Goal: Transaction & Acquisition: Subscribe to service/newsletter

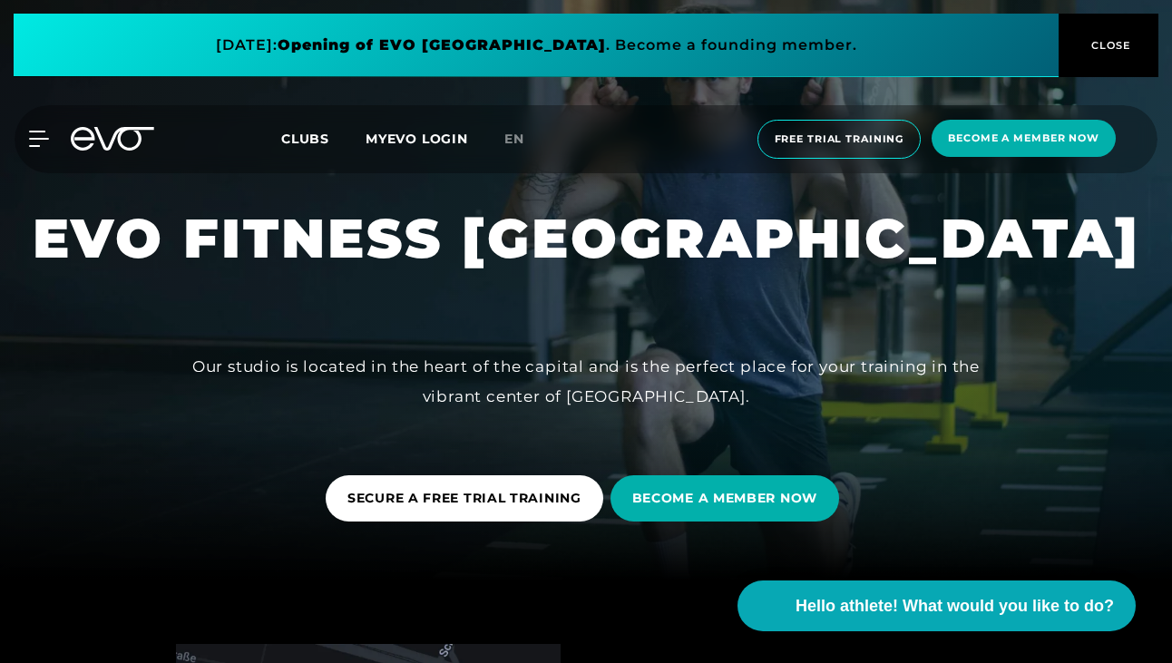
scroll to position [93, 0]
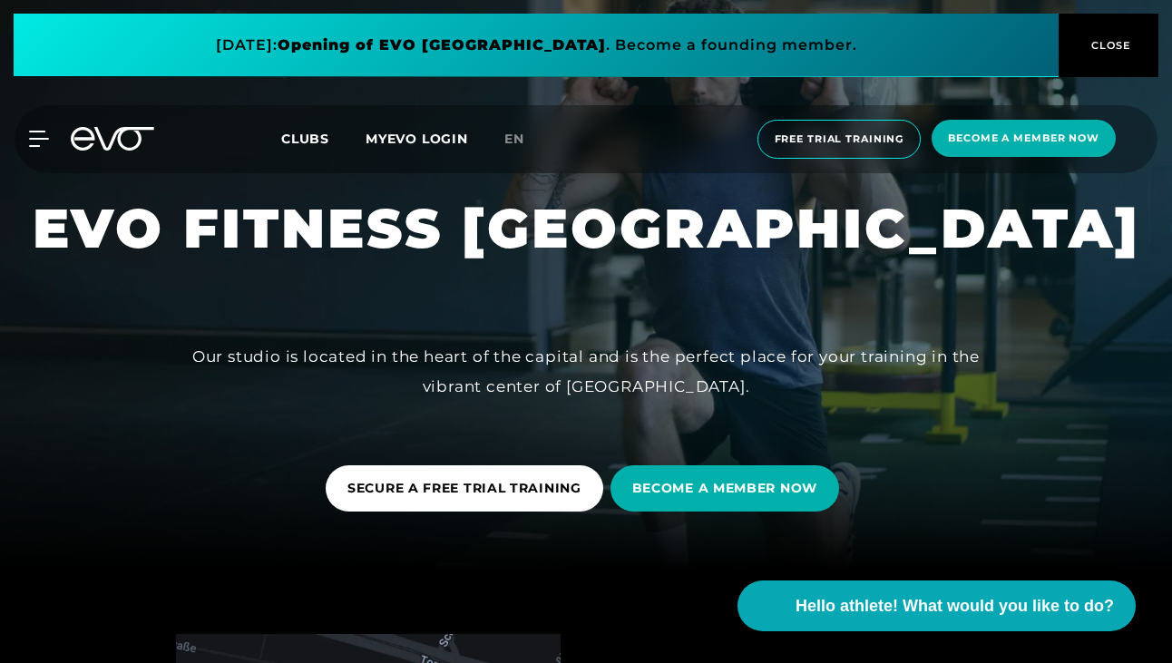
click at [1091, 48] on font "CLOSE" at bounding box center [1111, 45] width 40 height 13
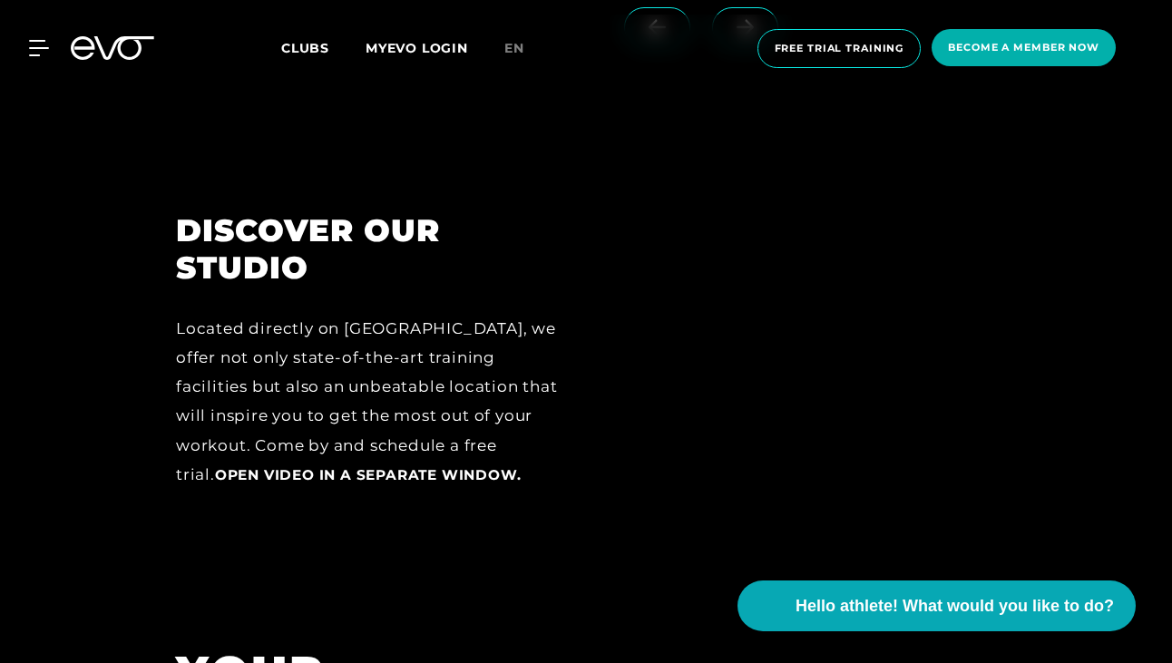
scroll to position [2874, 0]
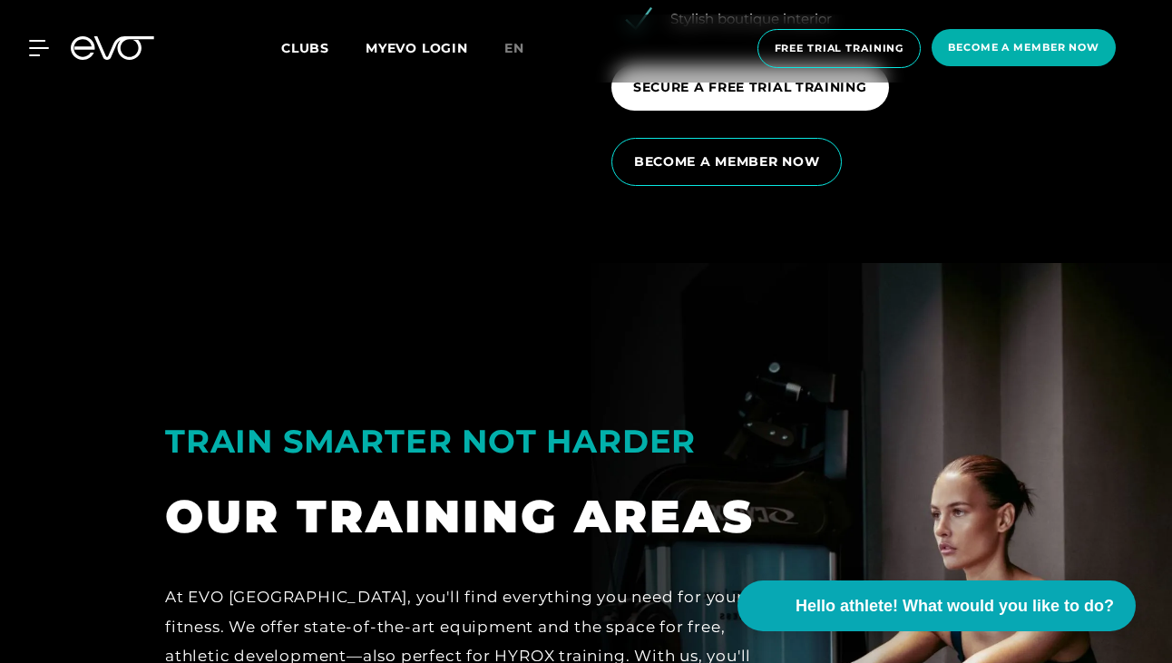
click at [111, 49] on icon at bounding box center [124, 48] width 60 height 24
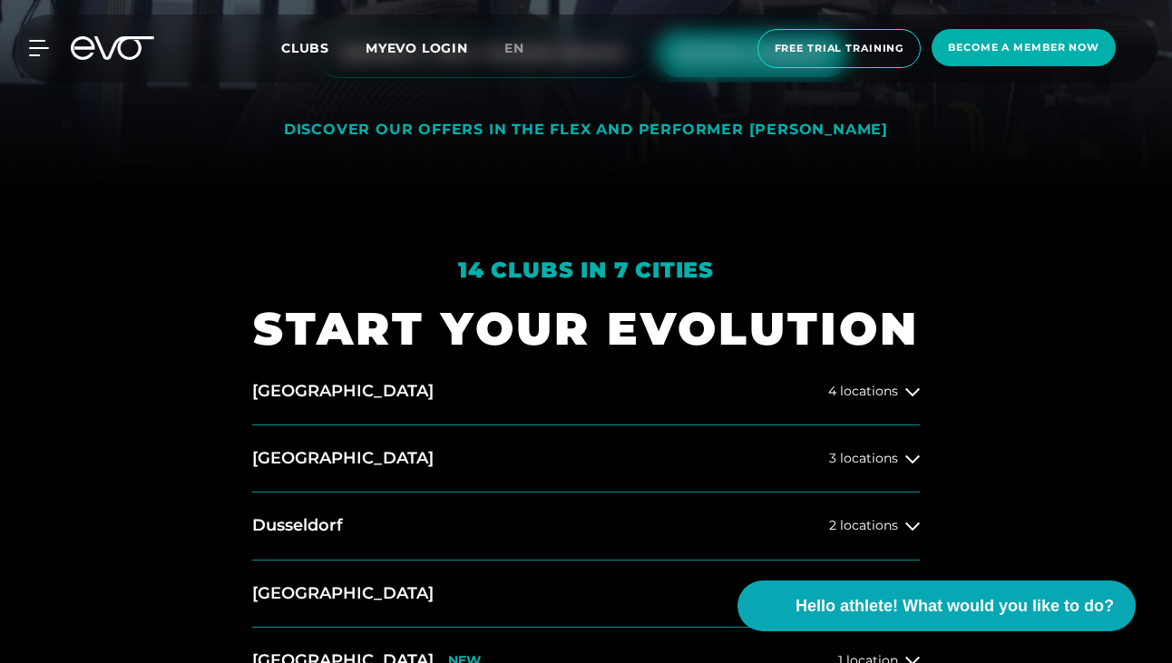
scroll to position [523, 0]
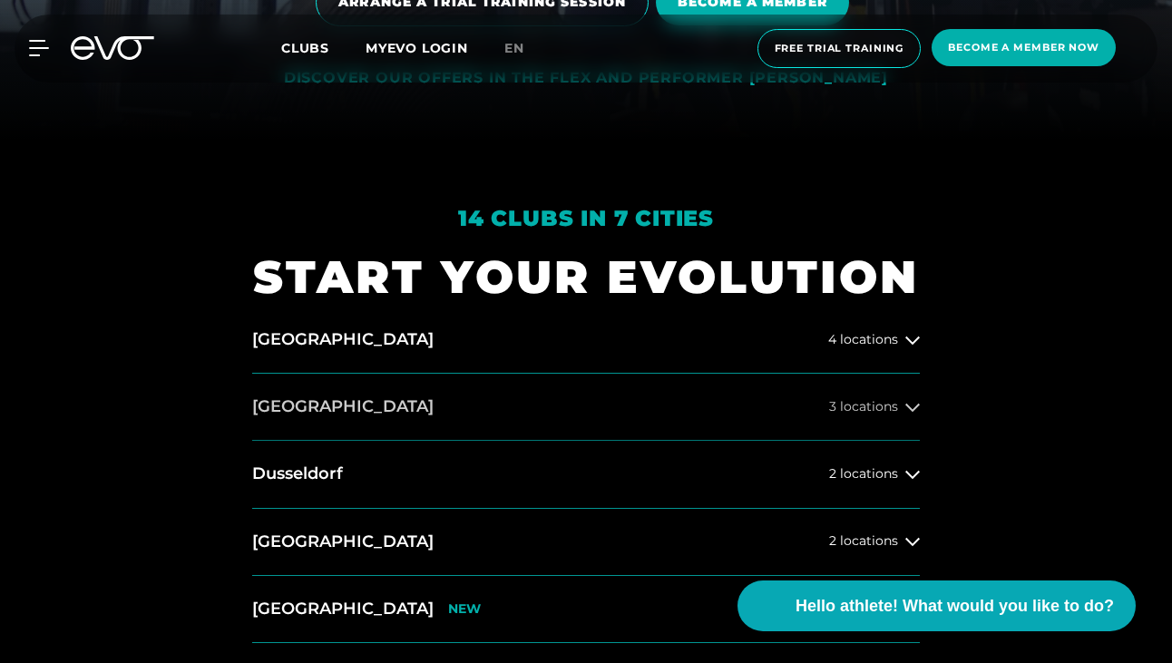
click at [895, 406] on font "locations" at bounding box center [869, 406] width 58 height 16
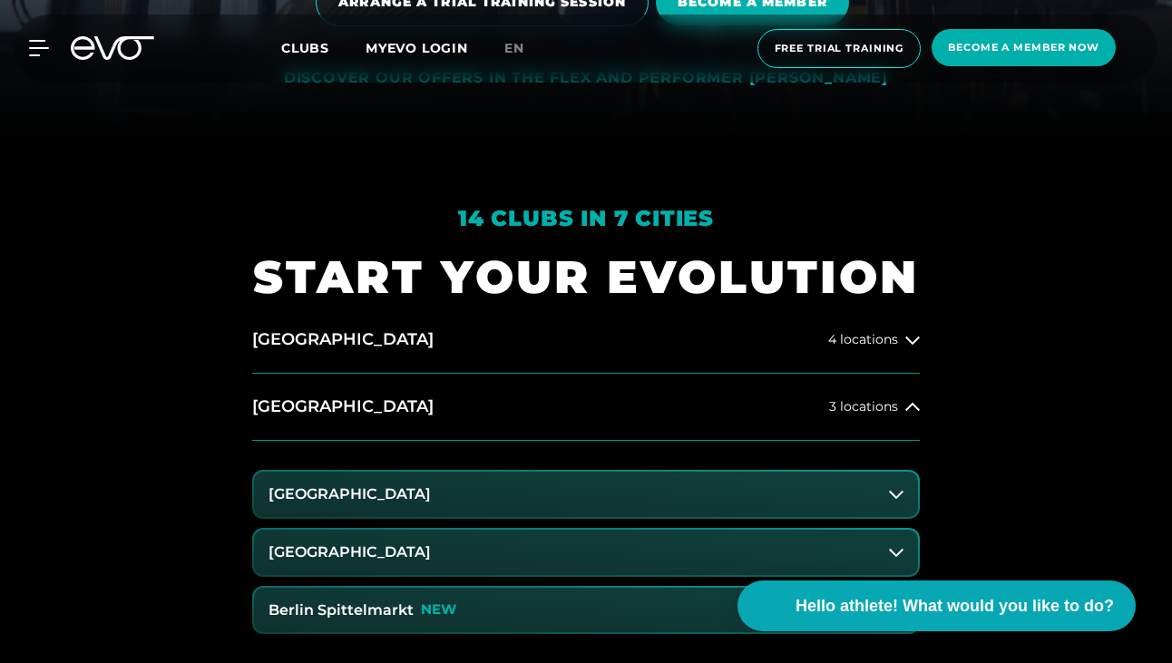
click at [448, 611] on font "NEW" at bounding box center [438, 609] width 35 height 17
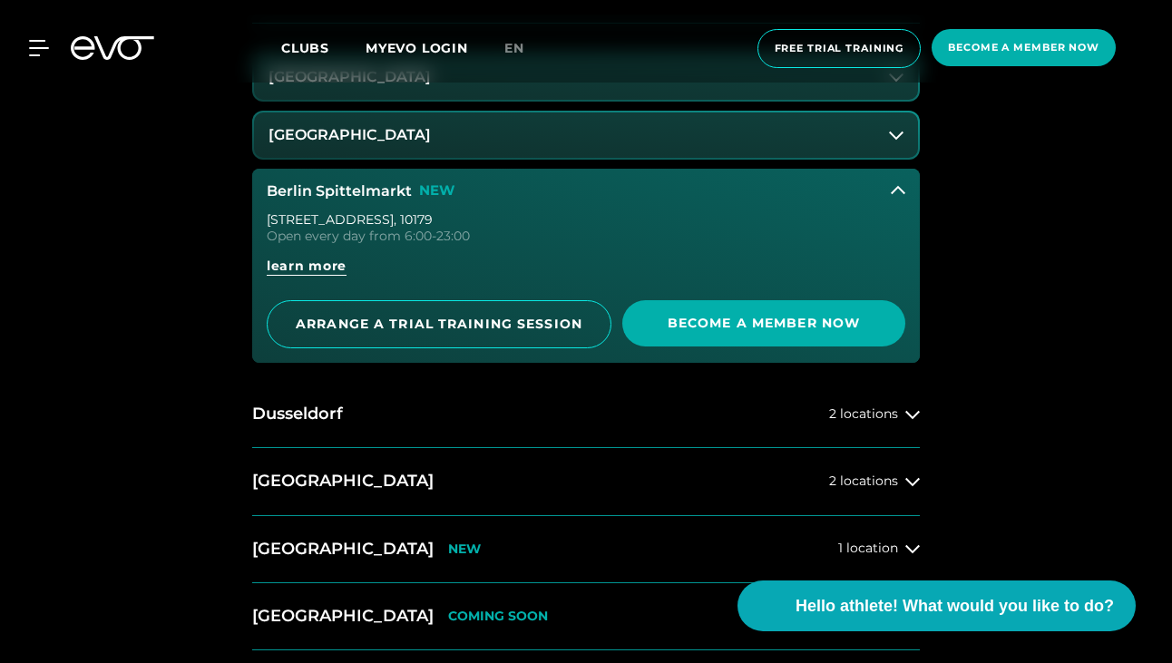
scroll to position [1032, 0]
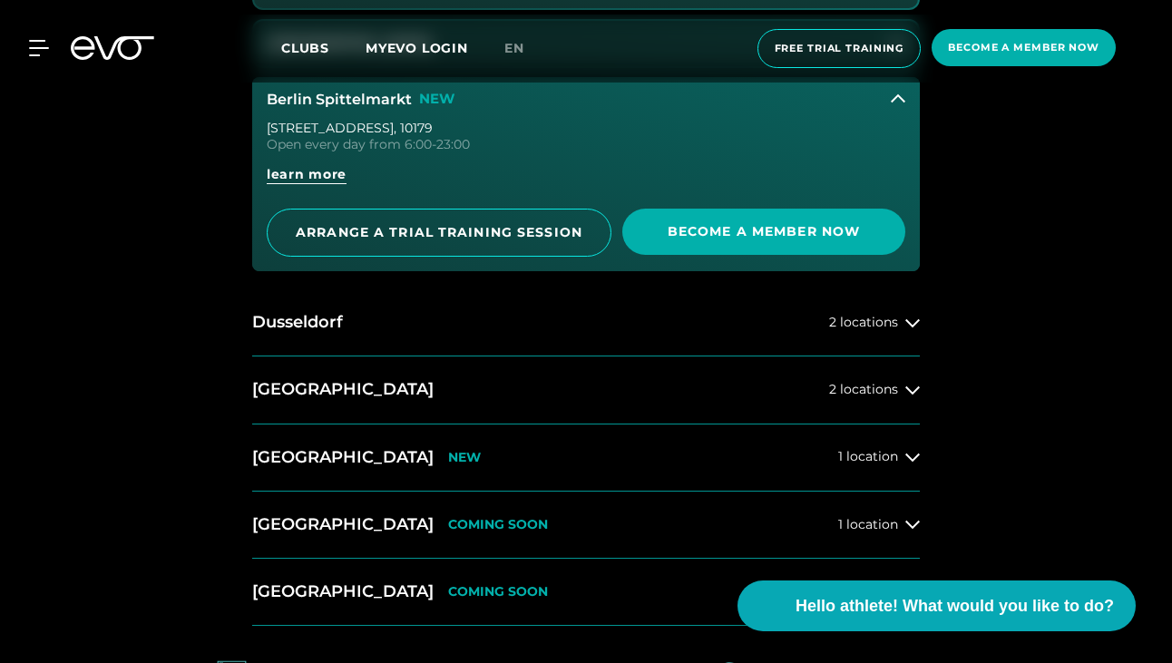
click at [433, 162] on div "[STREET_ADDRESS] Open every day from 6:00-23:00 learn more ARRANGE A TRIAL TRAI…" at bounding box center [586, 197] width 668 height 150
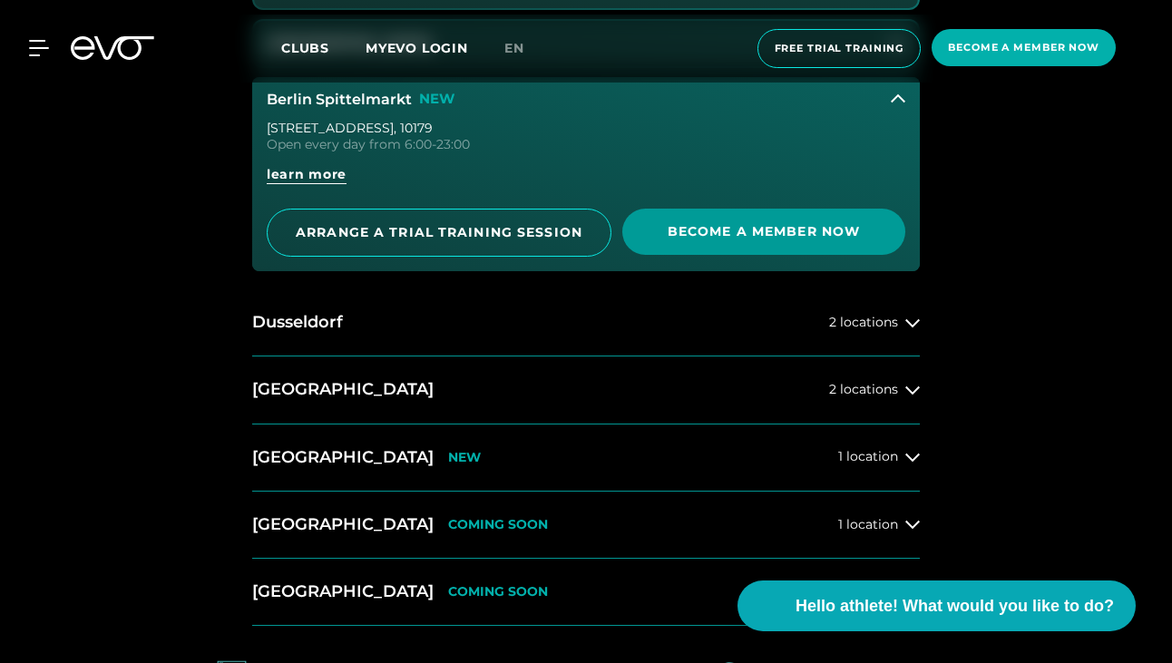
click at [717, 229] on font "Become a member now" at bounding box center [764, 231] width 192 height 16
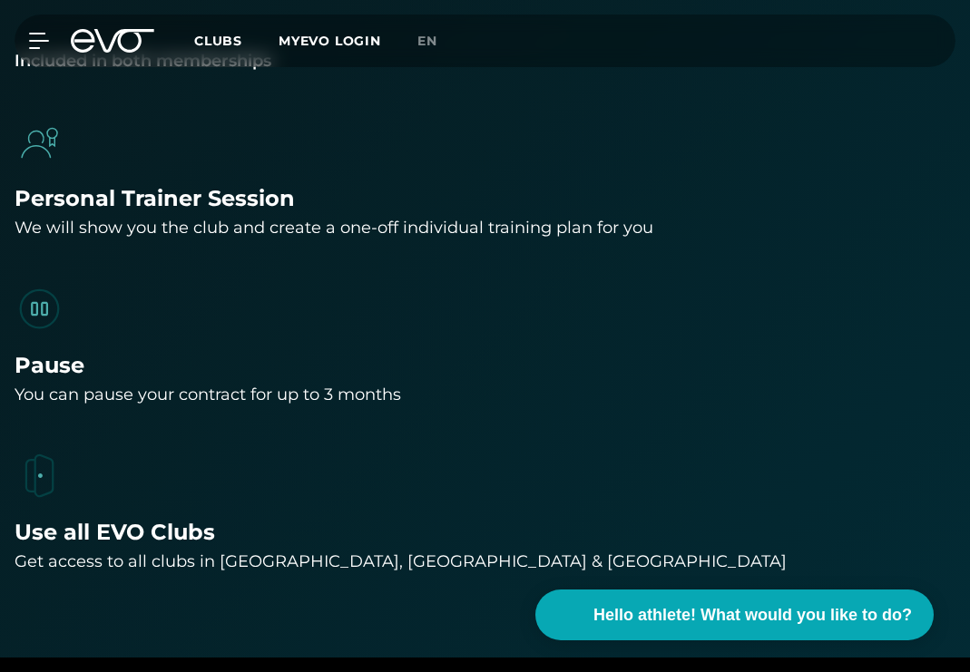
scroll to position [1849, 0]
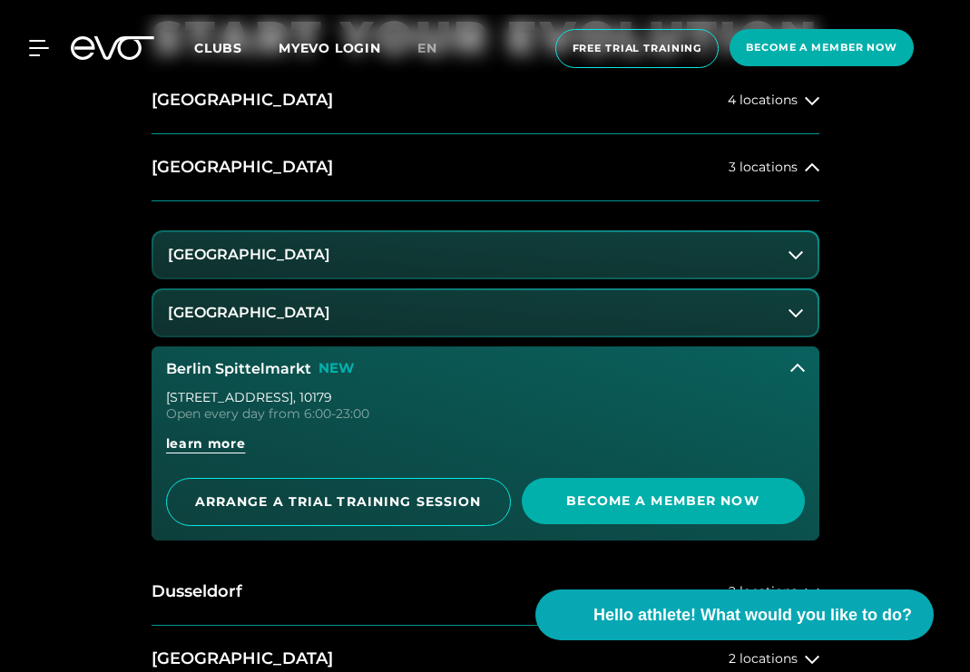
scroll to position [797, 0]
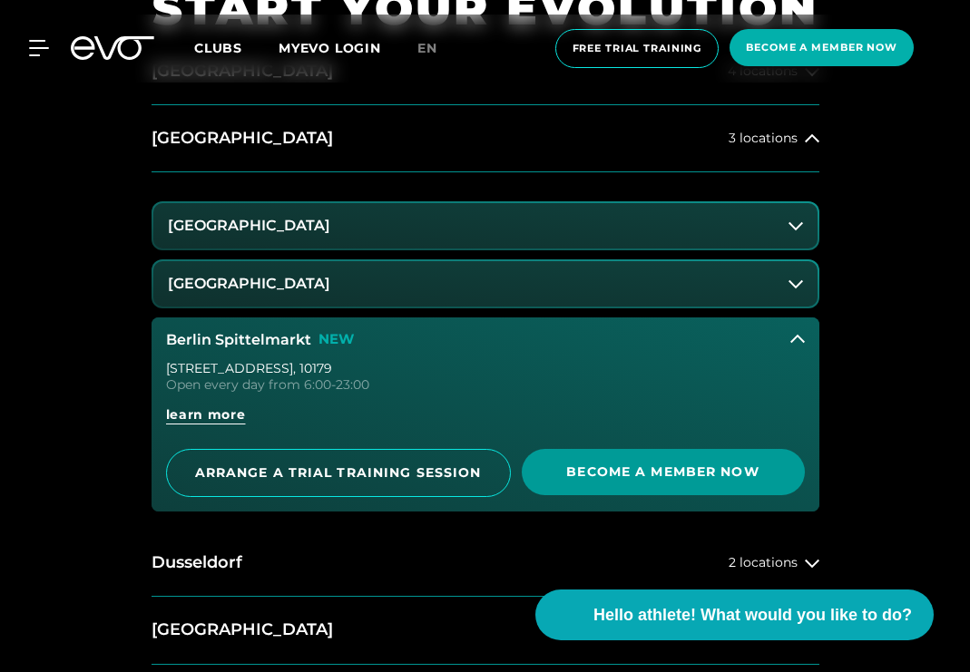
click at [700, 474] on font "Become a member now" at bounding box center [662, 472] width 192 height 16
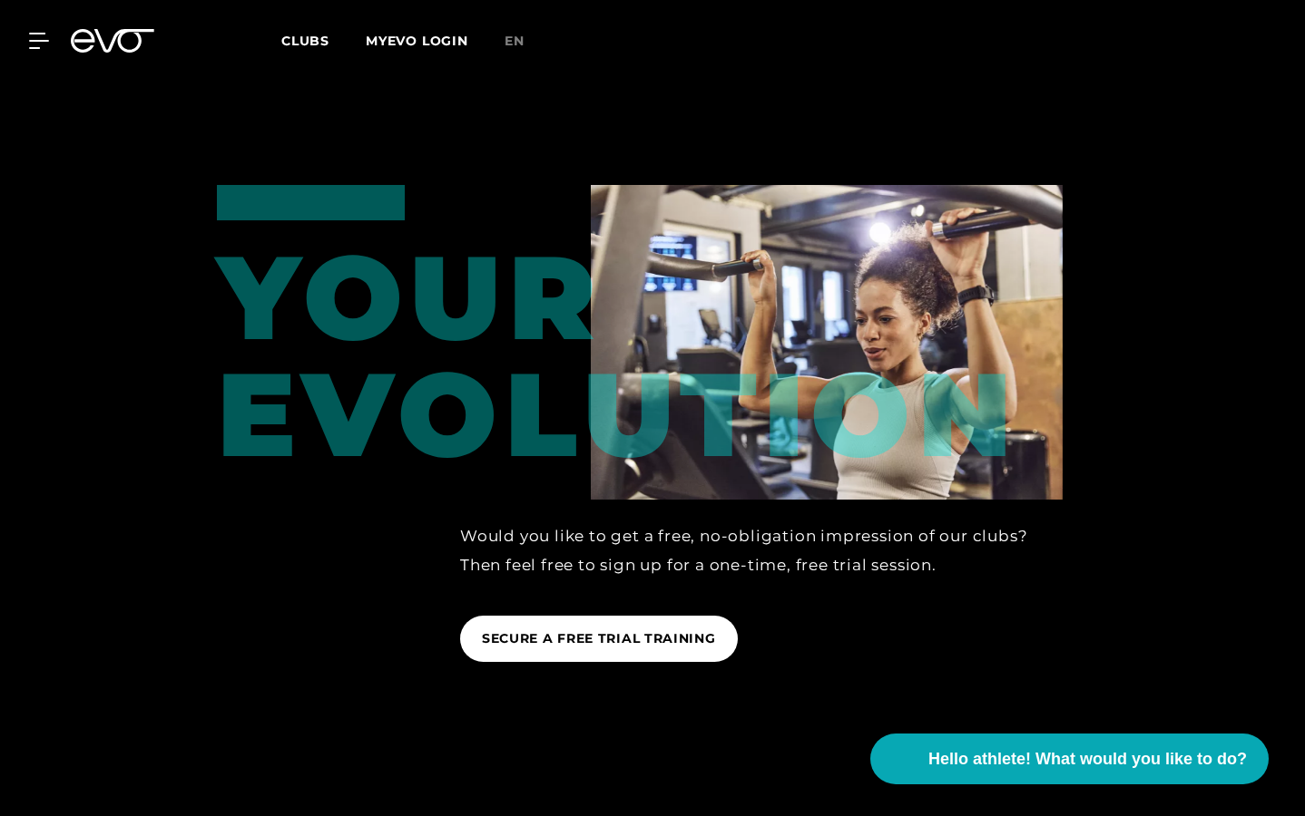
scroll to position [2225, 0]
